Goal: Navigation & Orientation: Understand site structure

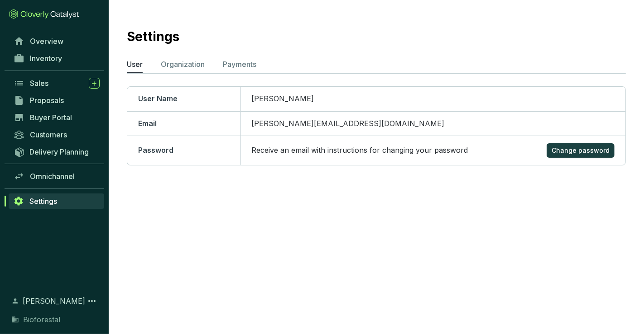
click at [73, 196] on link "Settings" at bounding box center [56, 201] width 95 height 15
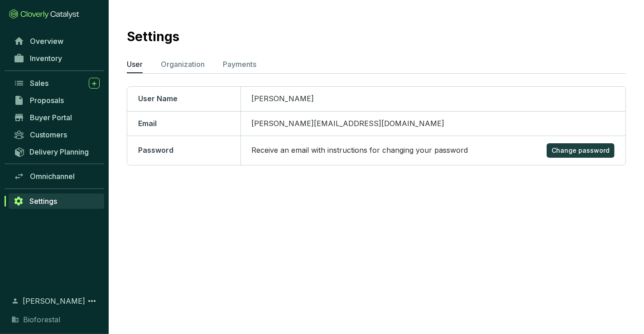
click at [73, 196] on link "Settings" at bounding box center [56, 201] width 95 height 15
click at [205, 46] on div "Settings" at bounding box center [376, 35] width 499 height 23
click at [194, 62] on p "Organization" at bounding box center [183, 64] width 44 height 11
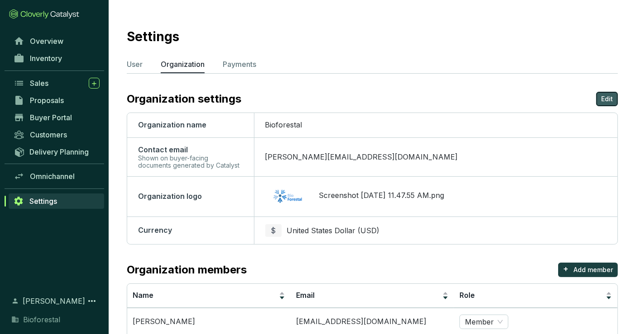
click at [611, 96] on p "Edit" at bounding box center [607, 99] width 12 height 9
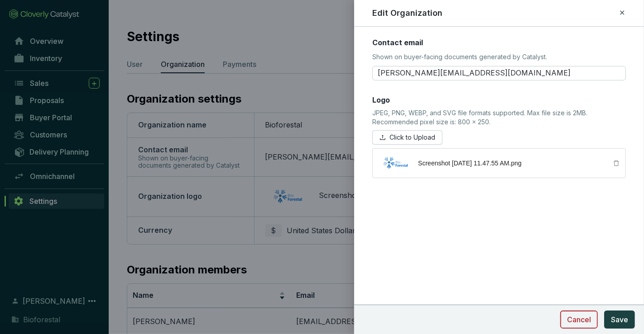
click at [575, 320] on span "Cancel" at bounding box center [579, 320] width 24 height 11
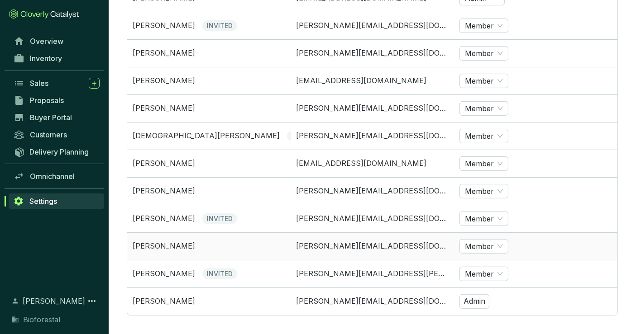
scroll to position [353, 0]
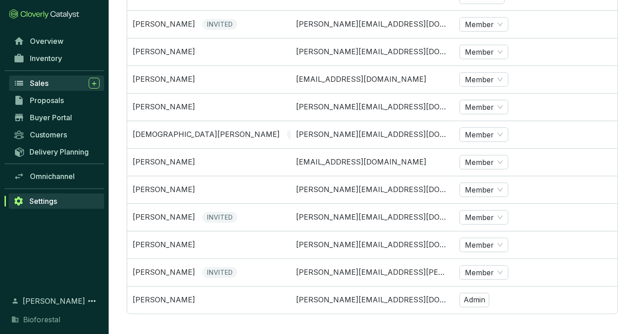
click at [43, 83] on span "Sales" at bounding box center [39, 83] width 19 height 9
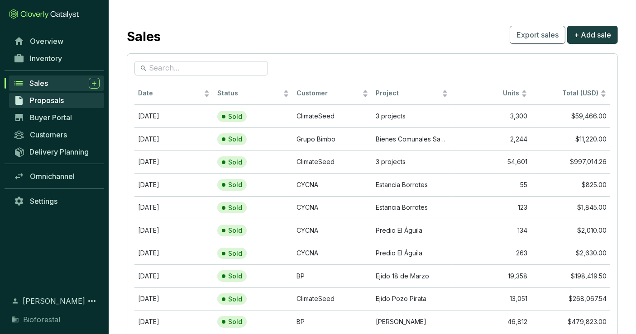
click at [51, 97] on span "Proposals" at bounding box center [47, 100] width 34 height 9
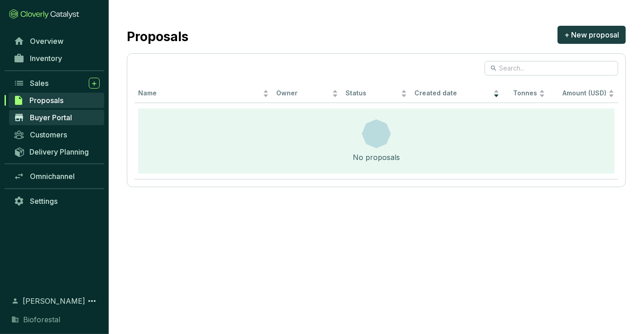
click at [61, 118] on span "Buyer Portal" at bounding box center [51, 117] width 42 height 9
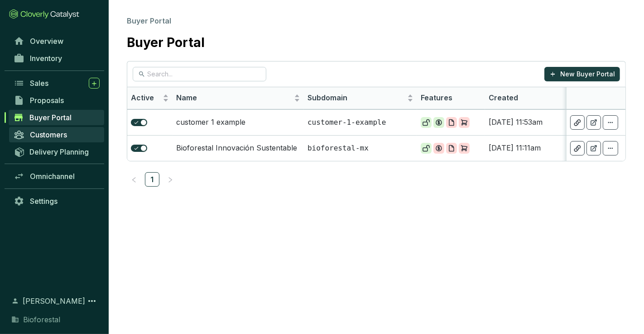
click at [65, 132] on span "Customers" at bounding box center [48, 134] width 37 height 9
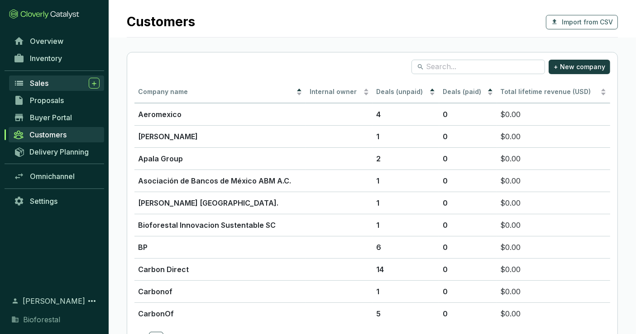
click at [52, 85] on div "Sales" at bounding box center [65, 83] width 70 height 11
